Goal: Transaction & Acquisition: Purchase product/service

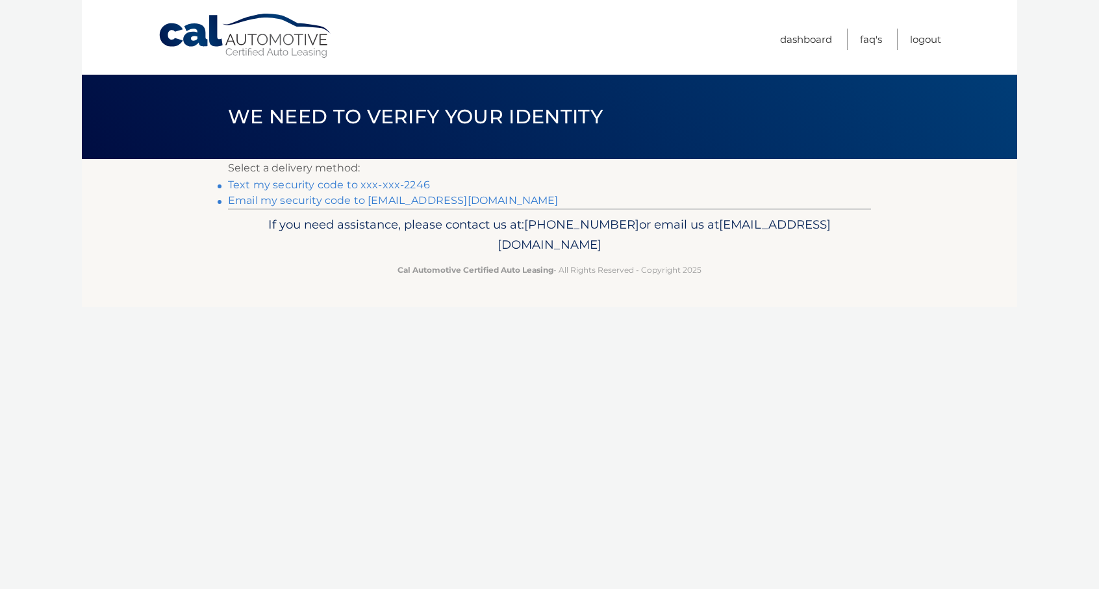
click at [384, 182] on link "Text my security code to xxx-xxx-2246" at bounding box center [329, 185] width 202 height 12
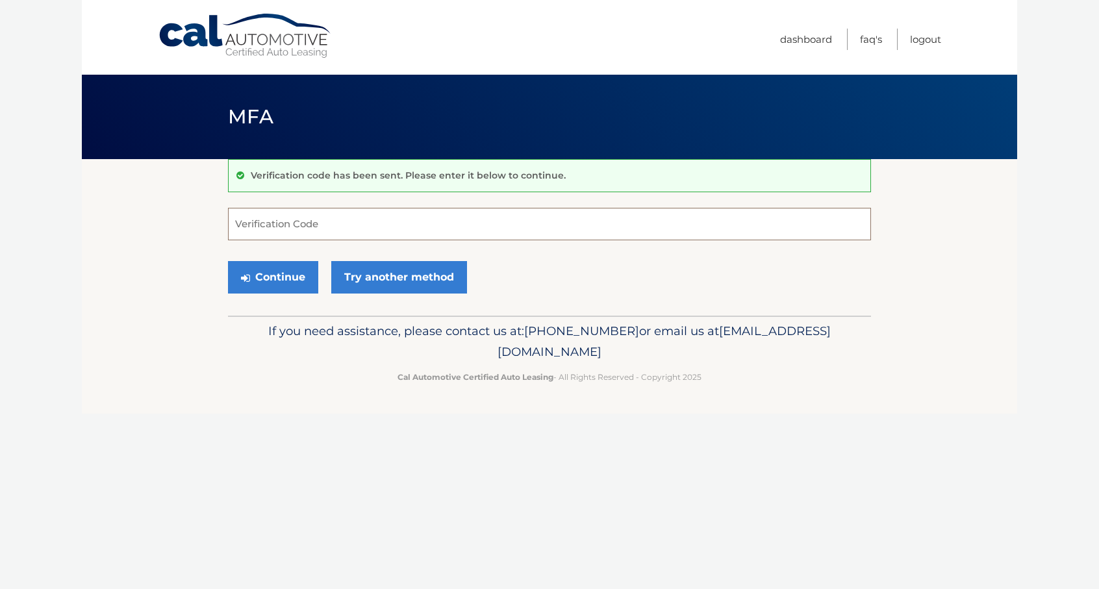
click at [373, 235] on input "Verification Code" at bounding box center [549, 224] width 643 height 32
type input "486215"
click at [274, 275] on button "Continue" at bounding box center [273, 277] width 90 height 32
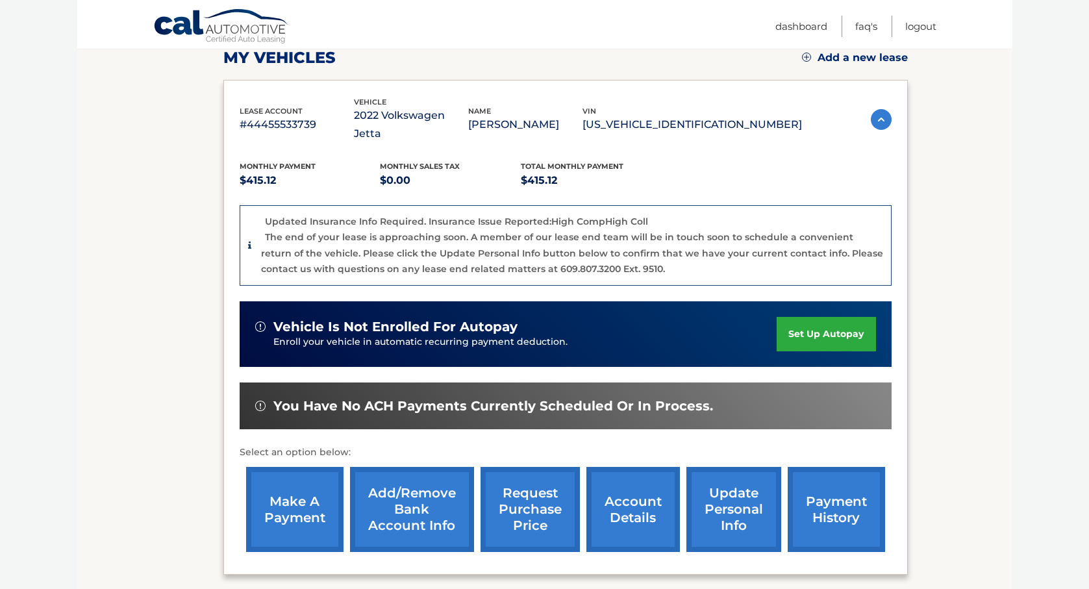
scroll to position [195, 0]
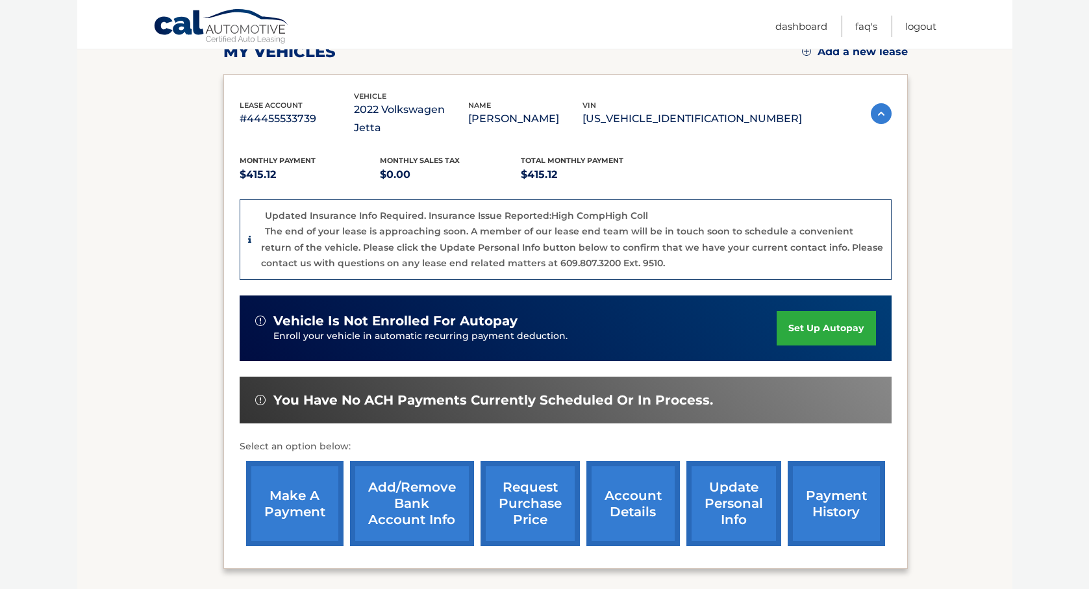
click at [329, 500] on link "make a payment" at bounding box center [294, 503] width 97 height 85
click at [307, 492] on link "make a payment" at bounding box center [294, 503] width 97 height 85
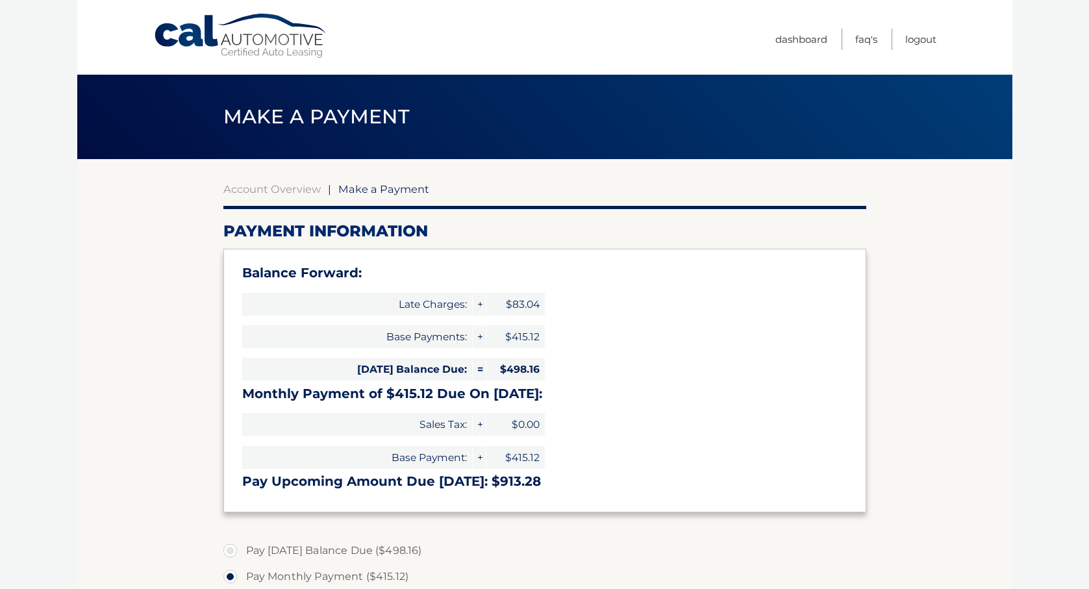
select select "YTdjMWEyMzMtZjA3YS00ZmY4LWI4NjMtZDkzZmE5YmVlOTlj"
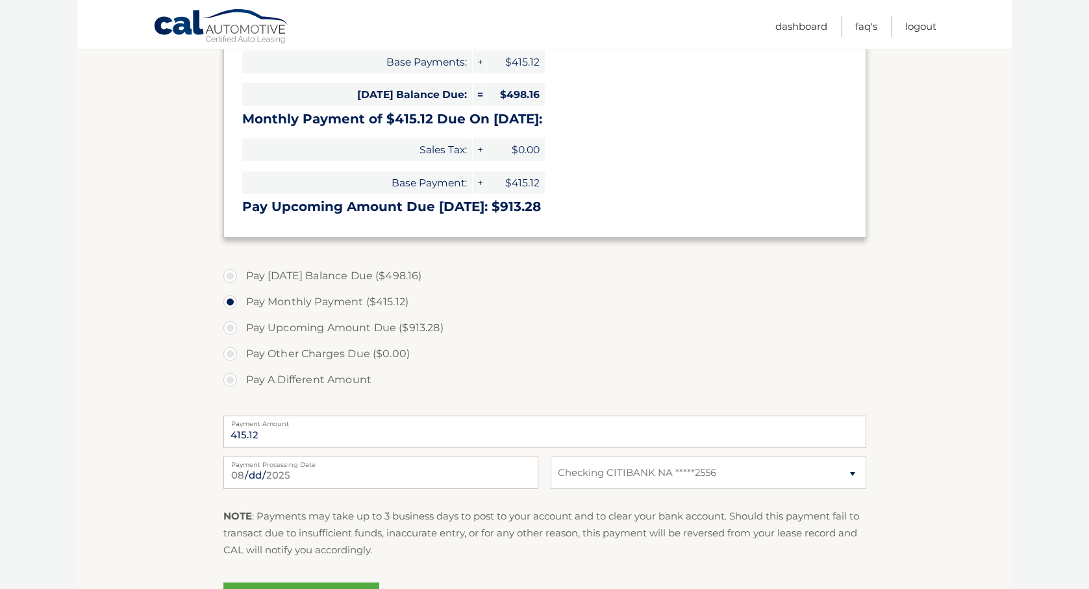
scroll to position [325, 0]
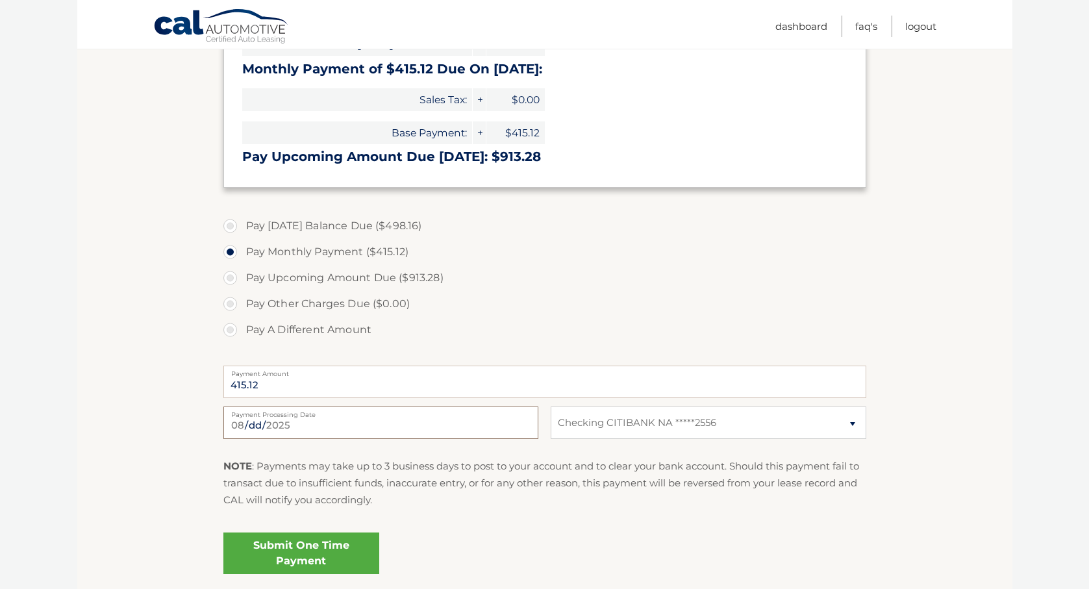
click at [493, 420] on input "2025-08-24" at bounding box center [380, 423] width 315 height 32
type input "2025-08-29"
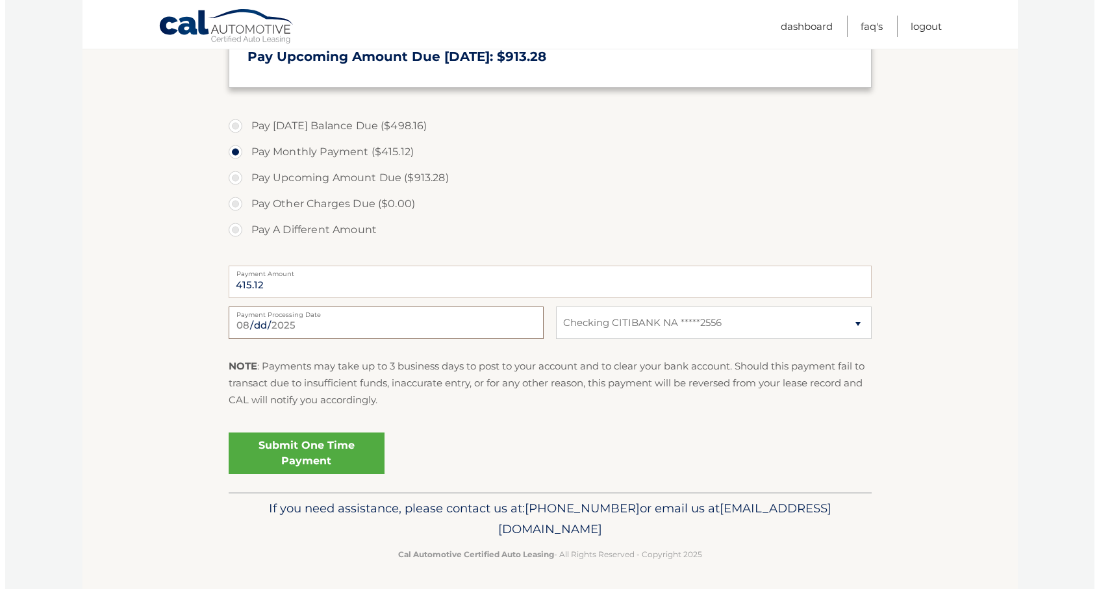
scroll to position [427, 0]
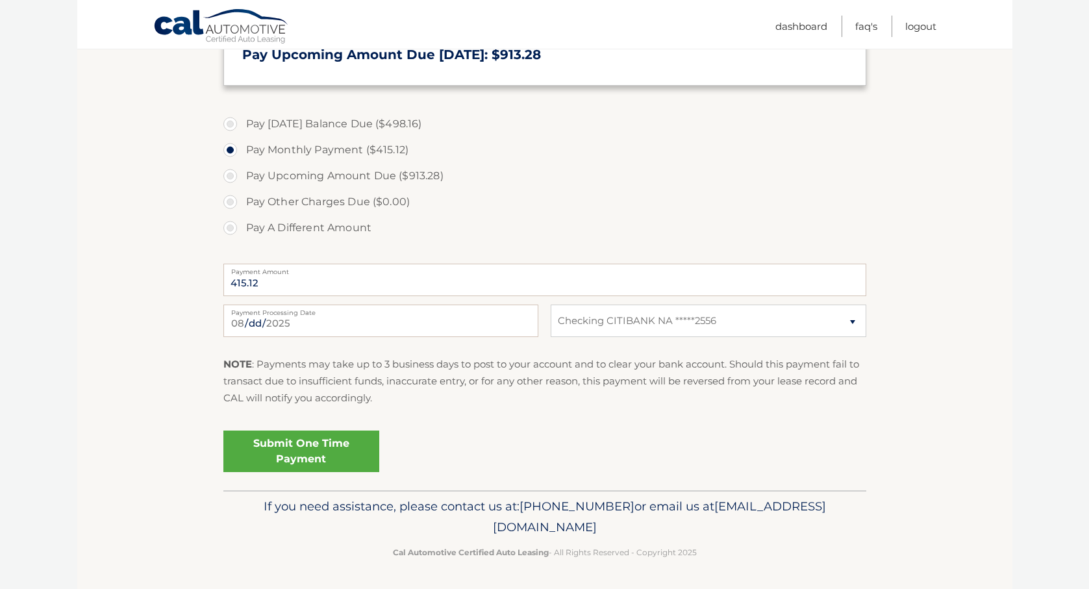
click at [308, 442] on link "Submit One Time Payment" at bounding box center [301, 452] width 156 height 42
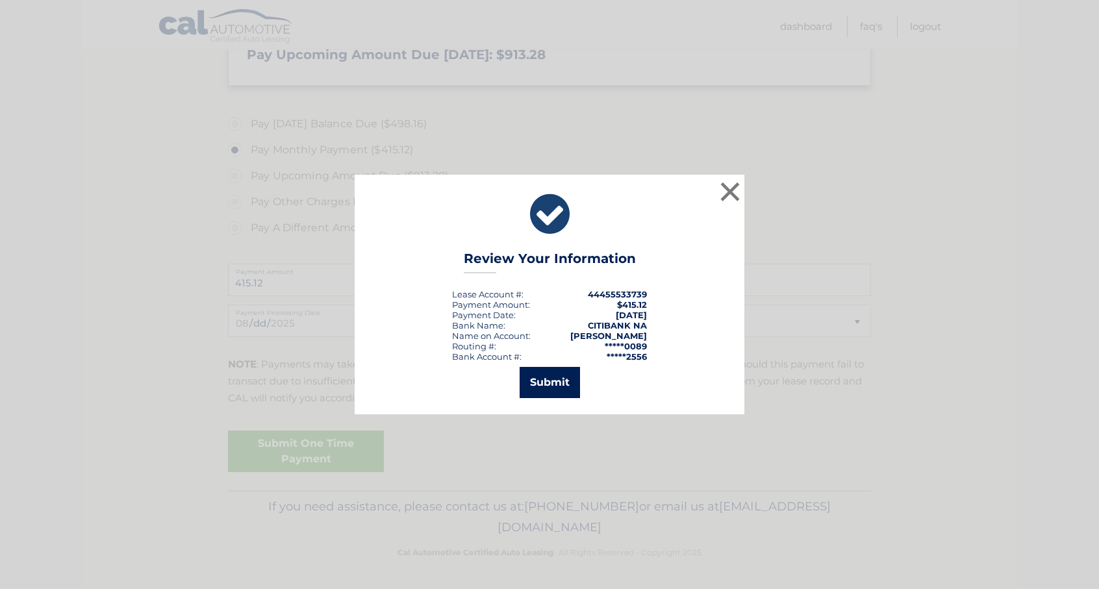
click at [546, 381] on button "Submit" at bounding box center [550, 382] width 60 height 31
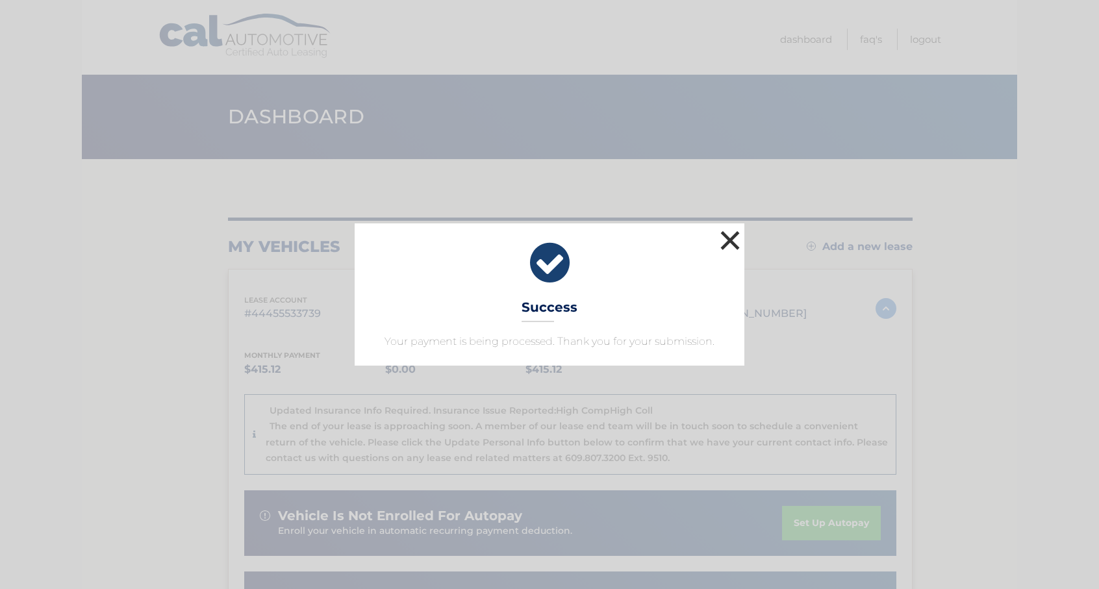
click at [732, 238] on button "×" at bounding box center [730, 240] width 26 height 26
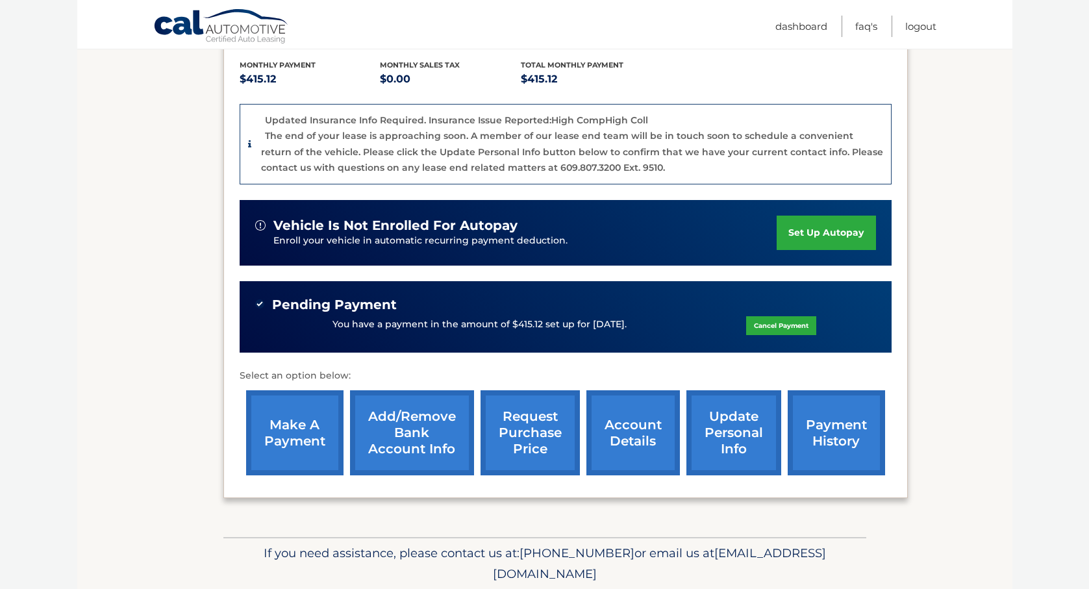
scroll to position [319, 0]
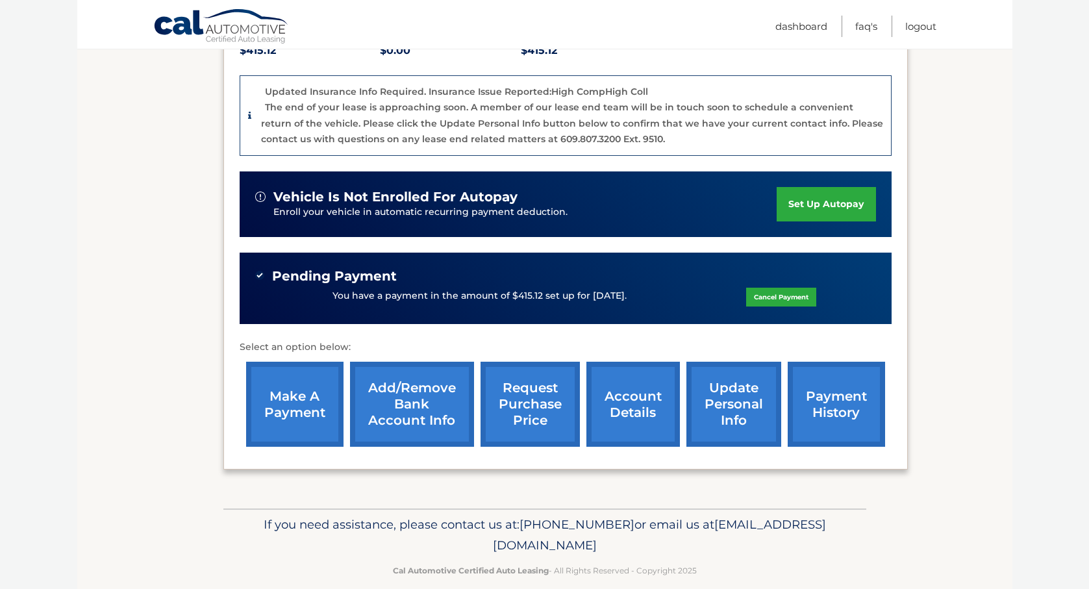
click at [640, 387] on link "account details" at bounding box center [634, 404] width 94 height 85
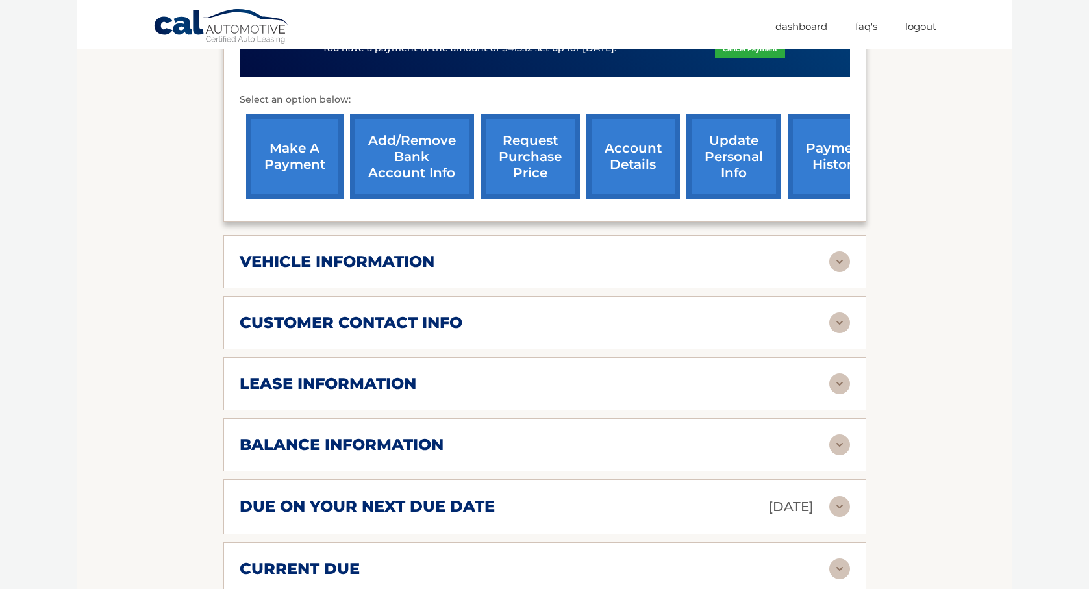
scroll to position [520, 0]
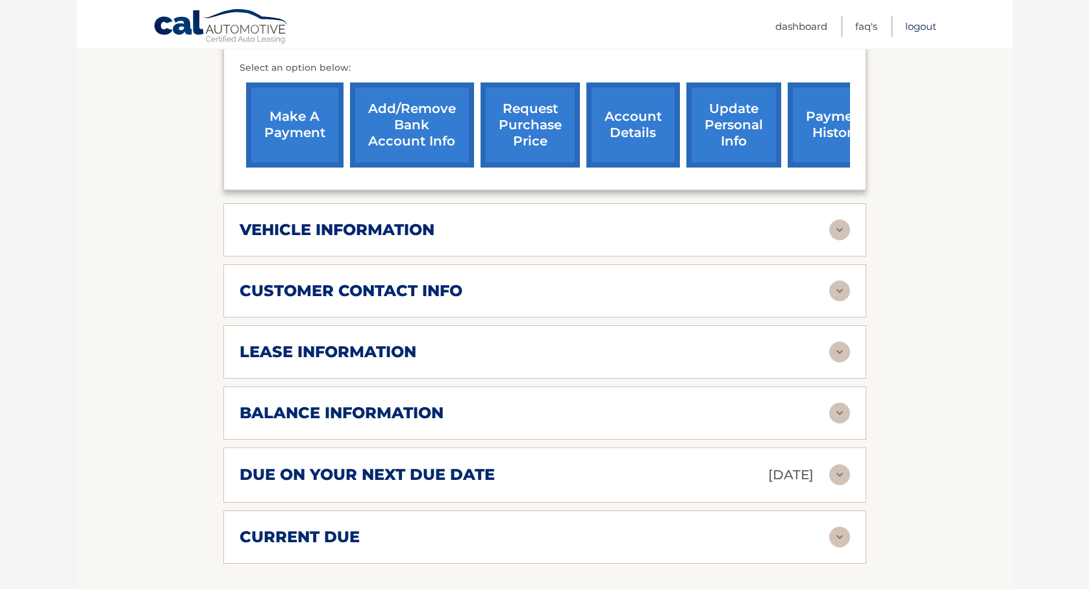
click at [926, 24] on link "Logout" at bounding box center [921, 26] width 31 height 21
